Goal: Task Accomplishment & Management: Manage account settings

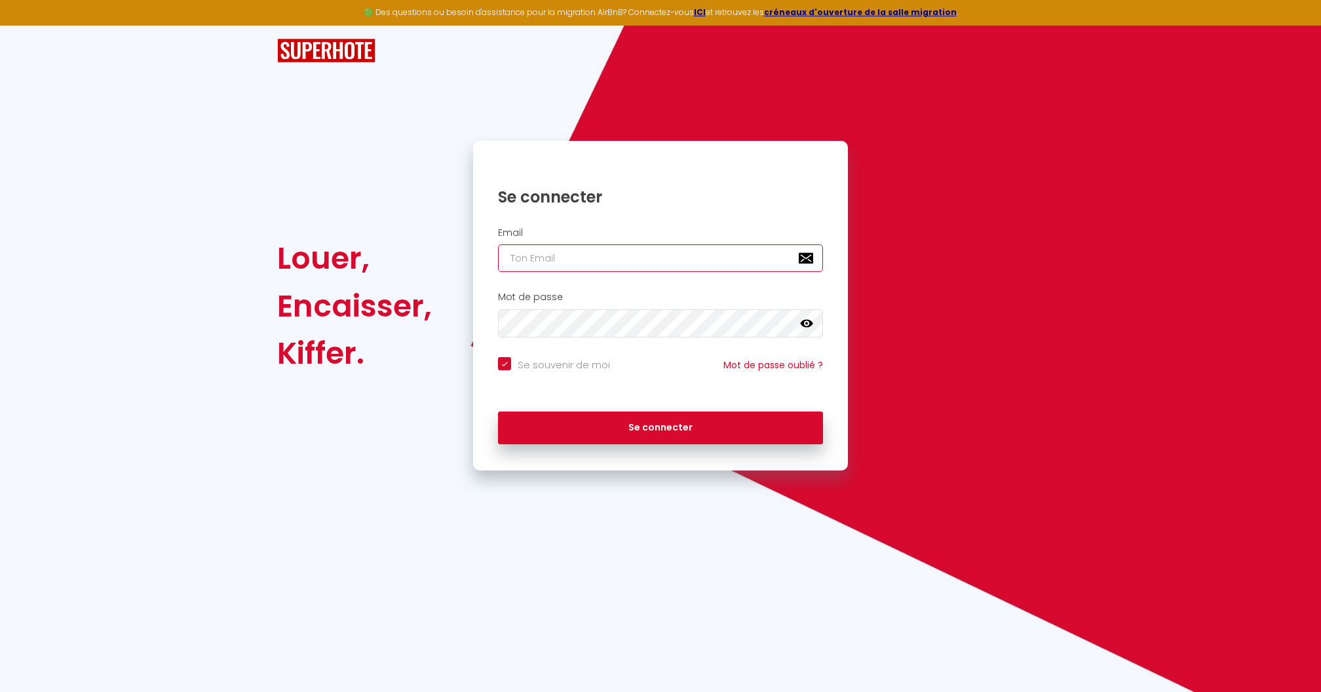
type input "[DOMAIN_NAME][EMAIL_ADDRESS][DOMAIN_NAME]"
click at [660, 426] on button "Se connecter" at bounding box center [660, 427] width 325 height 33
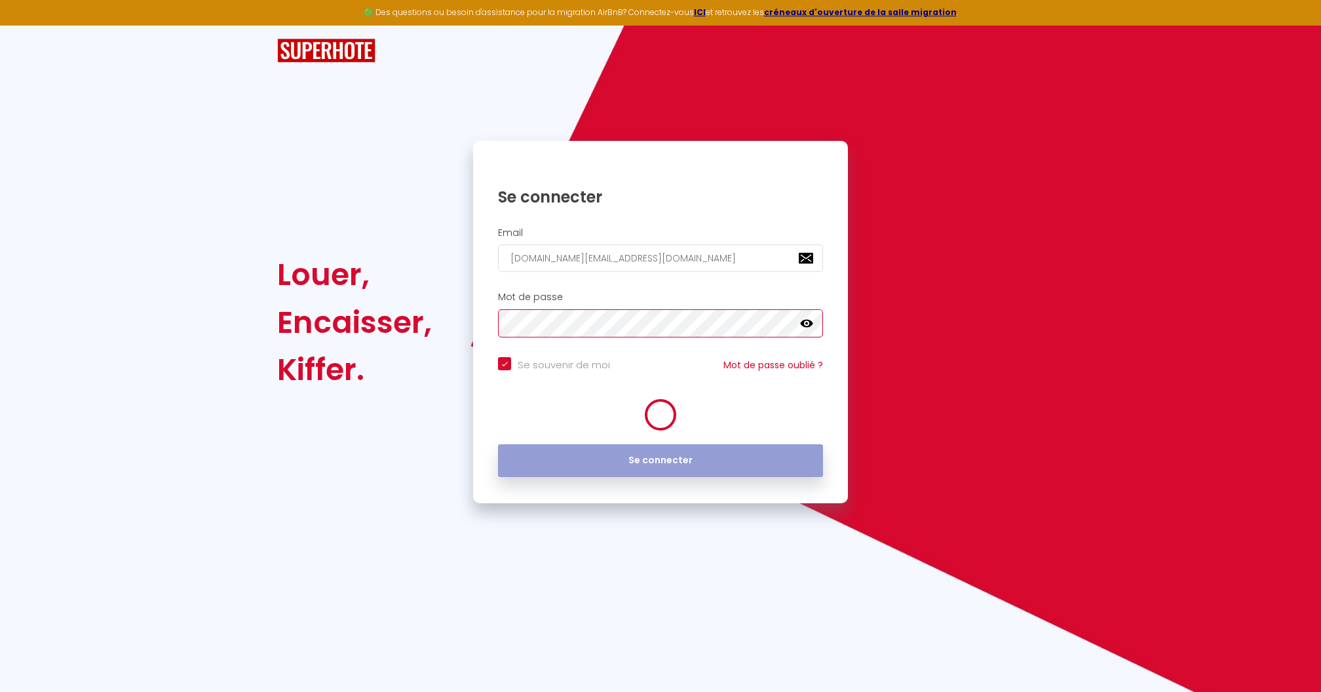
checkbox input "true"
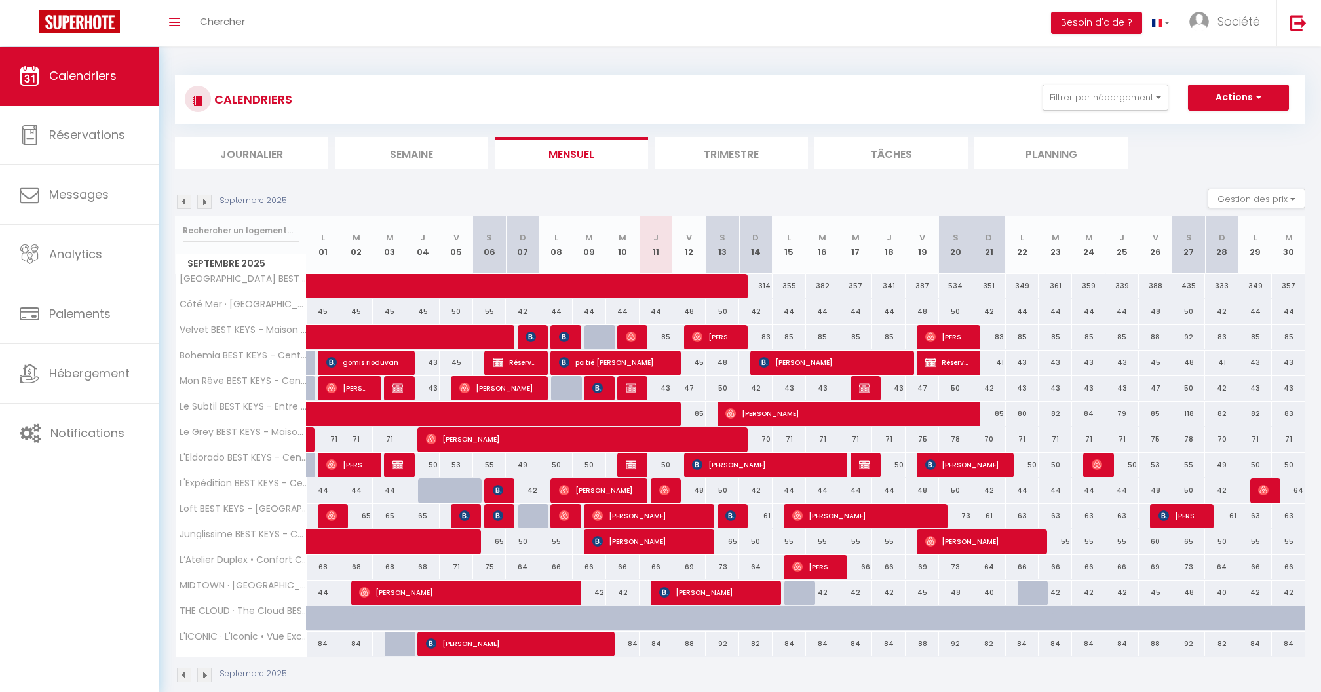
click at [664, 336] on div "85" at bounding box center [655, 337] width 33 height 24
type input "85"
type input "Jeu 11 Septembre 2025"
type input "Ven 12 Septembre 2025"
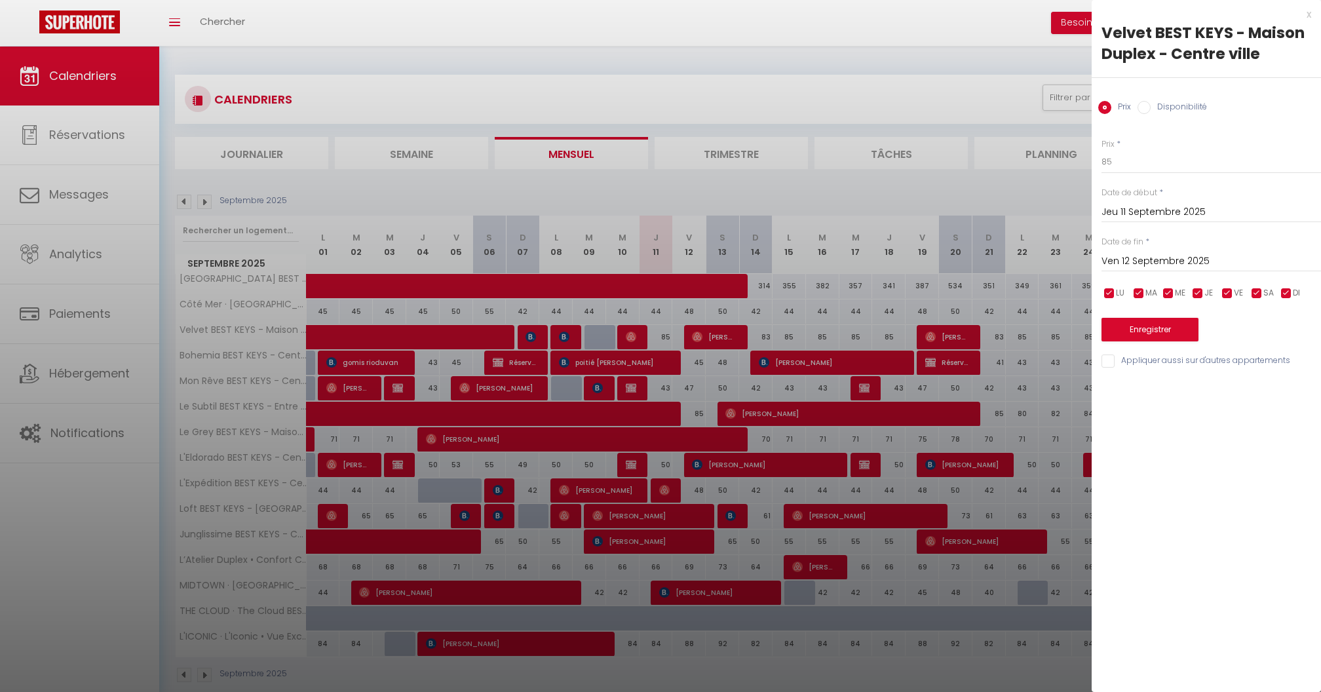
click at [1140, 111] on input "Disponibilité" at bounding box center [1143, 107] width 13 height 13
radio input "true"
radio input "false"
select select "0"
click at [1174, 333] on button "Enregistrer" at bounding box center [1149, 331] width 97 height 24
